Goal: Task Accomplishment & Management: Manage account settings

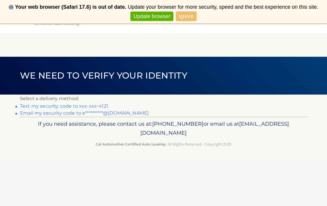
click at [95, 105] on link "Text my security code to xxx-xxx-4121" at bounding box center [64, 106] width 88 height 6
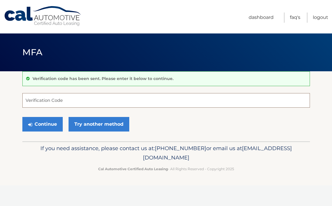
click at [90, 101] on input "Verification Code" at bounding box center [165, 100] width 287 height 15
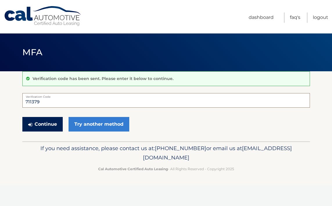
type input "711379"
click at [49, 122] on button "Continue" at bounding box center [42, 124] width 40 height 15
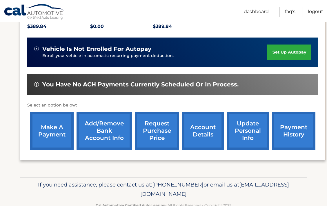
scroll to position [132, 0]
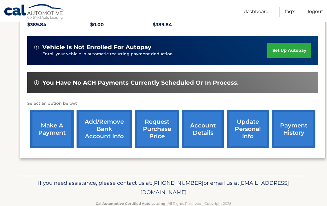
click at [247, 122] on link "update personal info" at bounding box center [248, 129] width 42 height 38
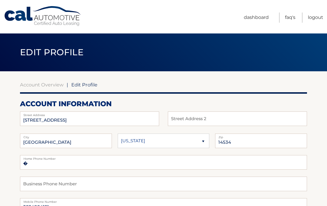
click at [45, 86] on link "Account Overview" at bounding box center [42, 85] width 44 height 6
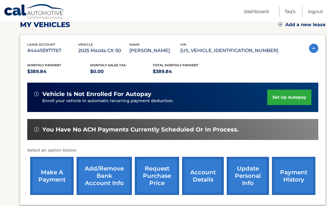
scroll to position [86, 0]
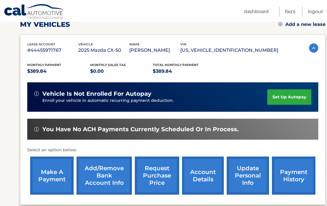
click at [209, 176] on link "account details" at bounding box center [203, 175] width 42 height 38
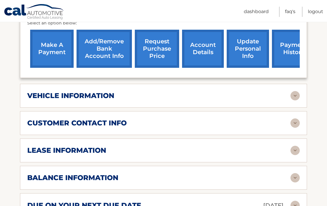
scroll to position [235, 0]
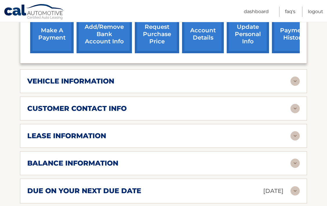
click at [297, 76] on img at bounding box center [295, 80] width 9 height 9
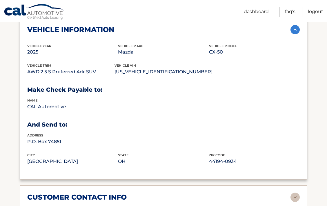
scroll to position [314, 0]
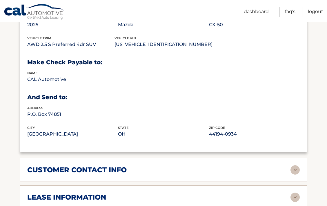
click at [297, 167] on img at bounding box center [295, 169] width 9 height 9
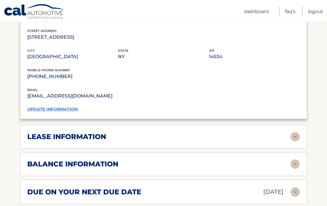
scroll to position [489, 0]
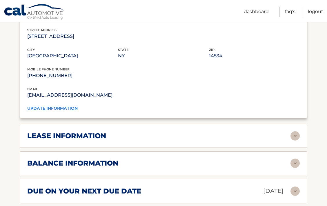
click at [297, 134] on img at bounding box center [295, 135] width 9 height 9
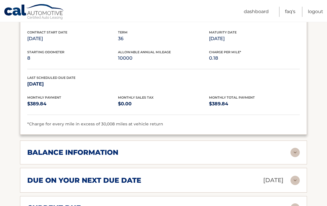
scroll to position [614, 0]
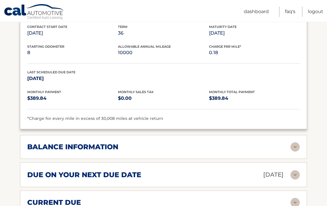
click at [296, 144] on img at bounding box center [295, 146] width 9 height 9
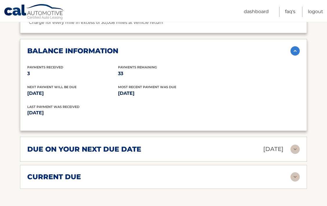
scroll to position [710, 0]
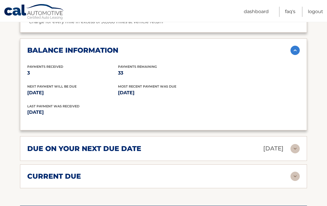
click at [295, 174] on img at bounding box center [295, 175] width 9 height 9
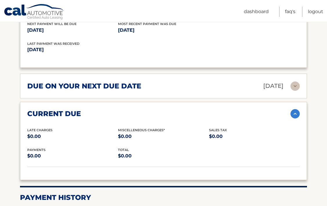
scroll to position [774, 0]
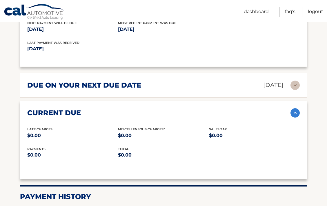
click at [296, 81] on img at bounding box center [295, 84] width 9 height 9
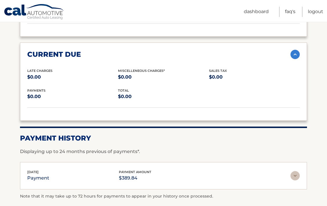
scroll to position [889, 0]
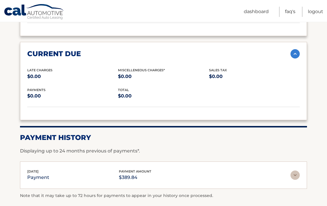
click at [294, 170] on img at bounding box center [295, 174] width 9 height 9
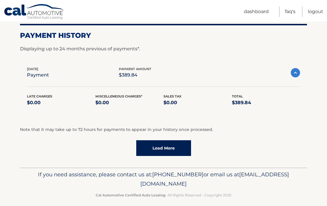
scroll to position [990, 0]
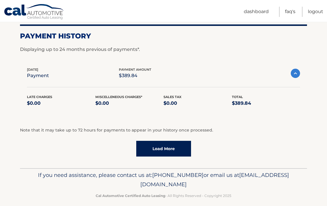
click at [174, 143] on link "Load More" at bounding box center [163, 148] width 55 height 16
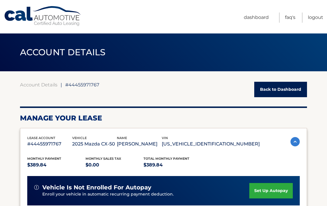
scroll to position [0, 0]
click at [289, 15] on link "FAQ's" at bounding box center [290, 17] width 10 height 10
